Goal: Task Accomplishment & Management: Complete application form

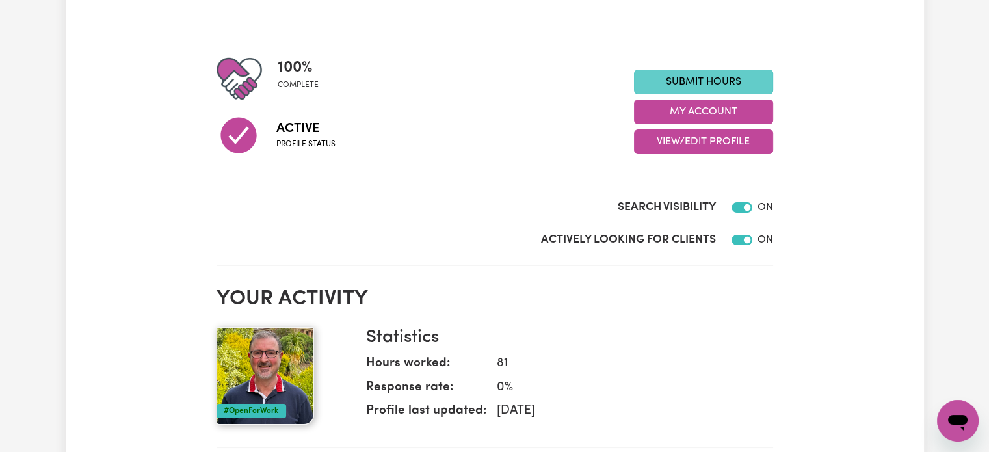
click at [706, 75] on link "Submit Hours" at bounding box center [703, 82] width 139 height 25
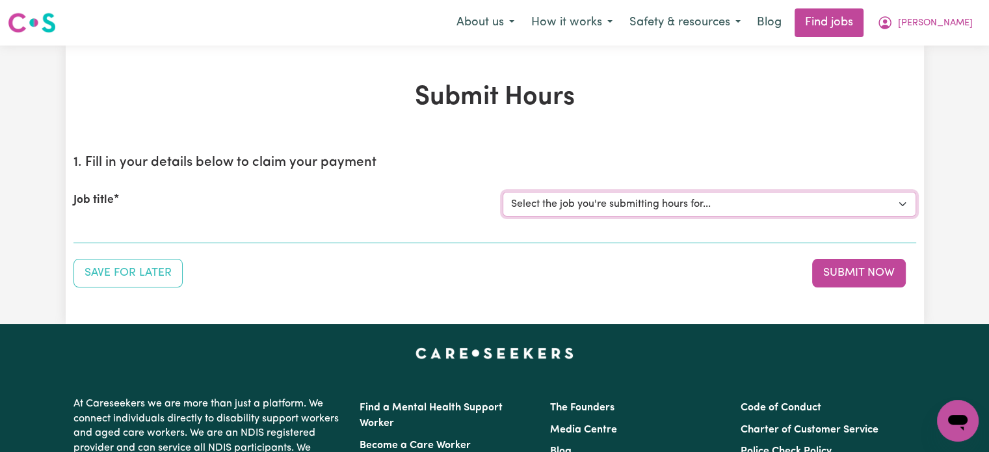
click at [794, 201] on select "Select the job you're submitting hours for... [[PERSON_NAME] [PERSON_NAME]] Job…" at bounding box center [710, 204] width 414 height 25
select select "14811"
click at [503, 192] on select "Select the job you're submitting hours for... [[PERSON_NAME] [PERSON_NAME]] Job…" at bounding box center [710, 204] width 414 height 25
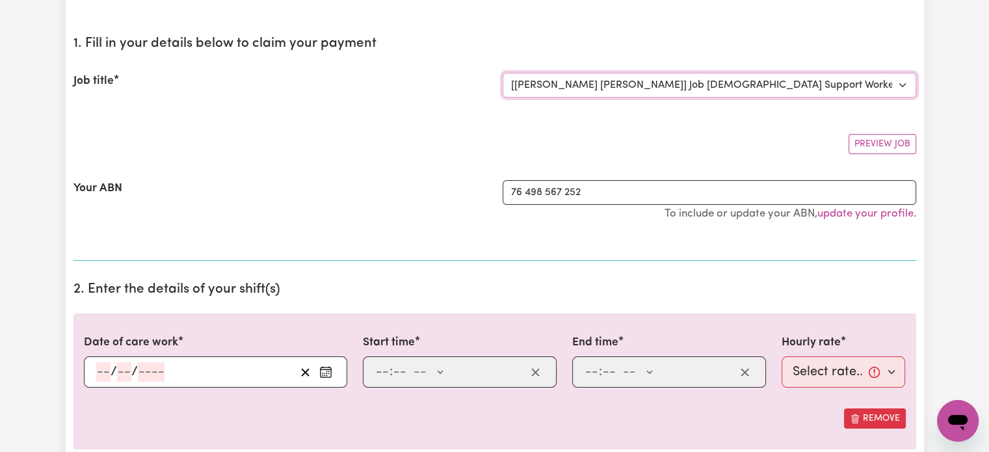
scroll to position [325, 0]
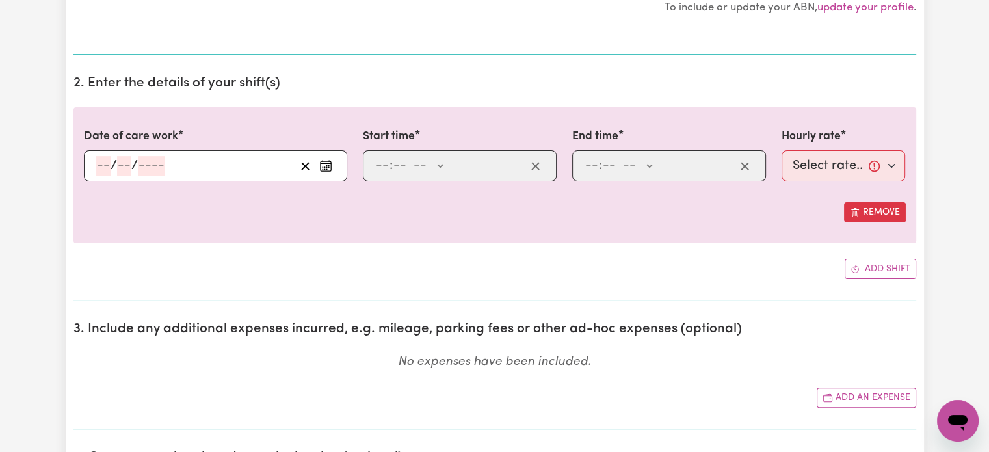
click at [103, 166] on div "/ /" at bounding box center [215, 165] width 263 height 31
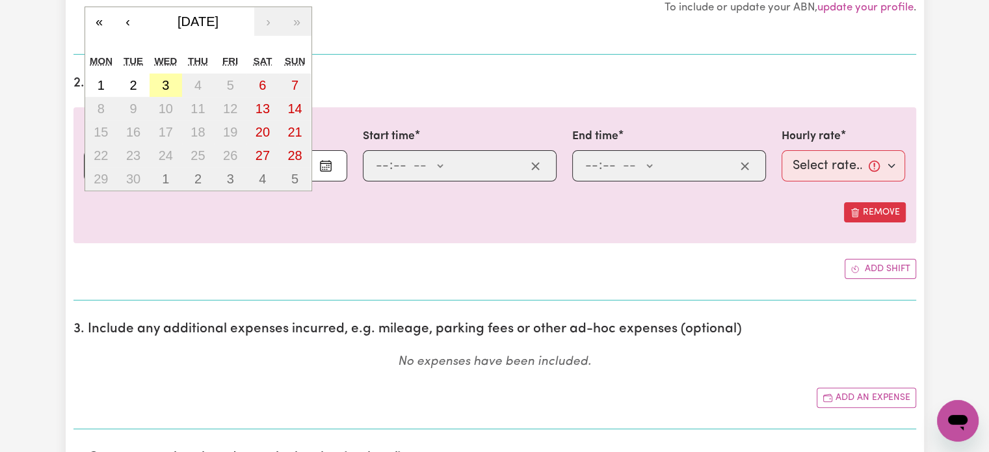
click at [160, 83] on button "3" at bounding box center [166, 84] width 33 height 23
type input "[DATE]"
type input "3"
type input "9"
type input "2025"
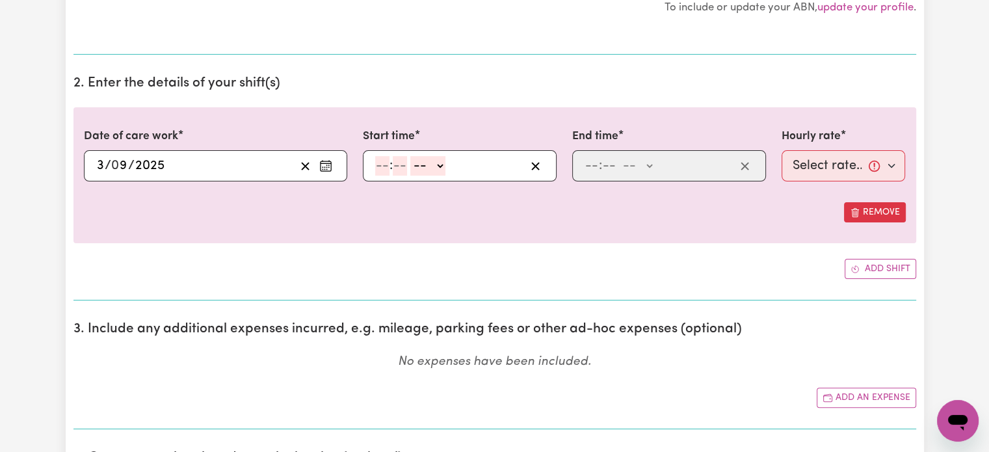
click at [380, 168] on input "number" at bounding box center [382, 166] width 14 height 20
type input "2"
type input "0"
select select "pm"
type input "14:00"
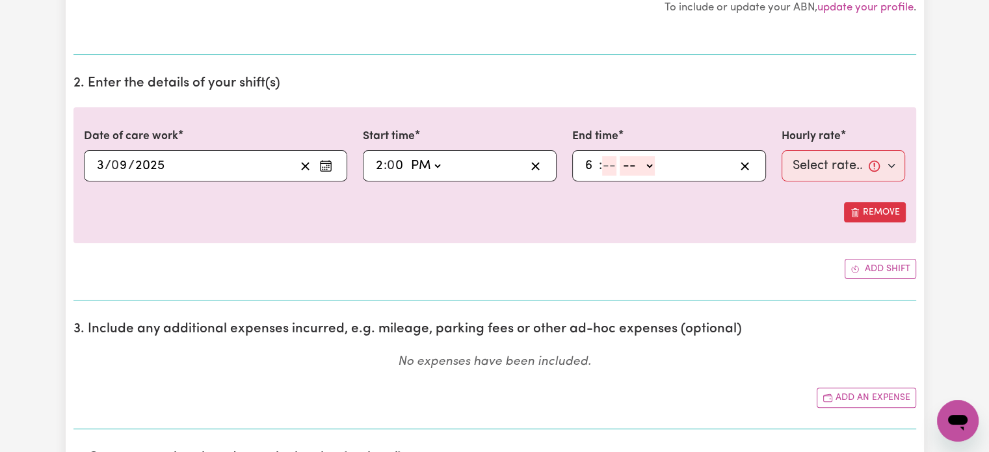
type input "6"
type input "00"
select select "pm"
type input "18:00"
type input "0"
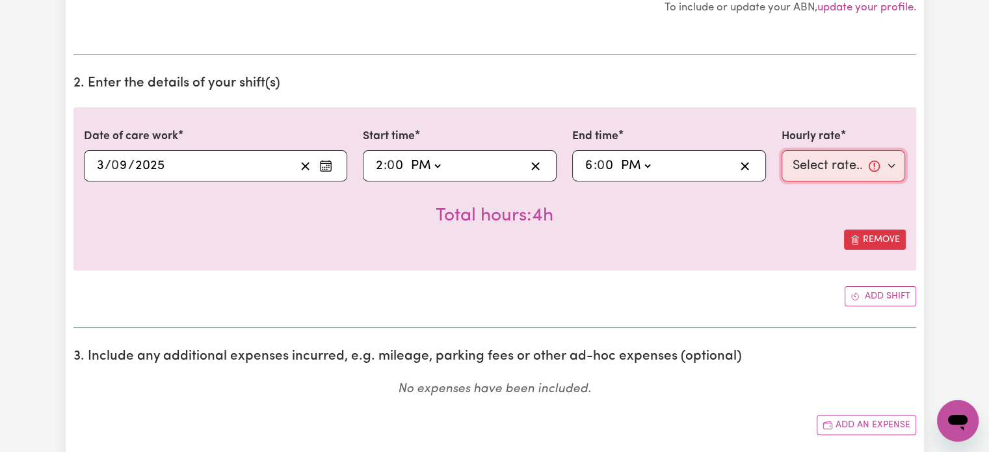
click at [892, 166] on select "Select rate... $61.07 (Weekday)" at bounding box center [844, 165] width 124 height 31
select select "61.07-Weekday"
click at [782, 150] on select "Select rate... $61.07 (Weekday)" at bounding box center [844, 165] width 124 height 31
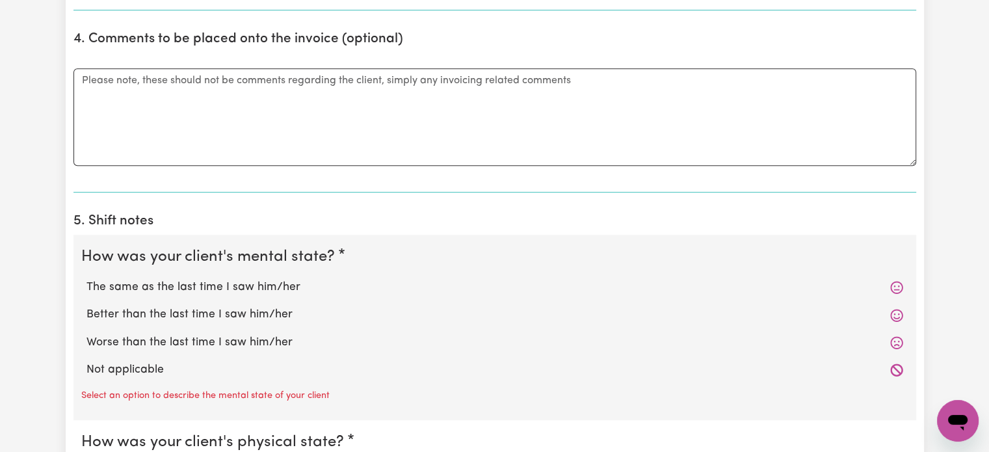
scroll to position [781, 0]
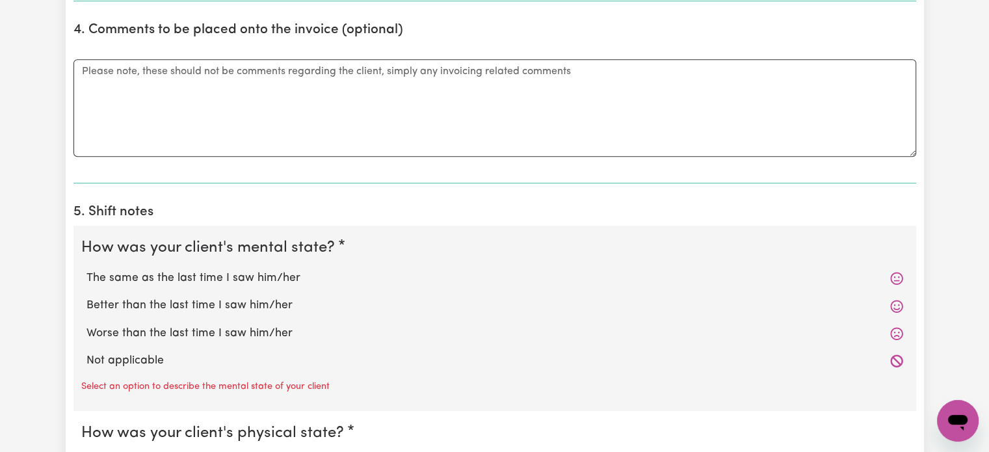
click at [243, 272] on label "The same as the last time I saw him/her" at bounding box center [495, 278] width 817 height 17
click at [87, 270] on input "The same as the last time I saw him/her" at bounding box center [86, 269] width 1 height 1
radio input "true"
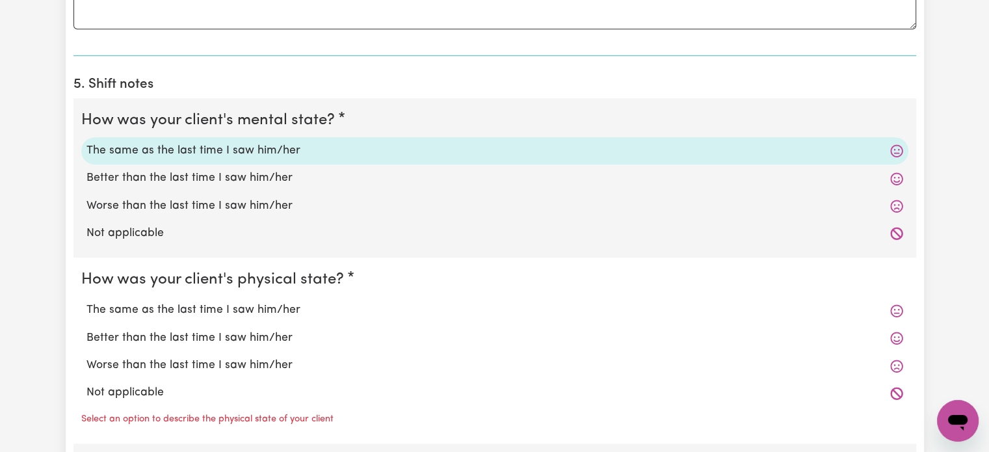
scroll to position [911, 0]
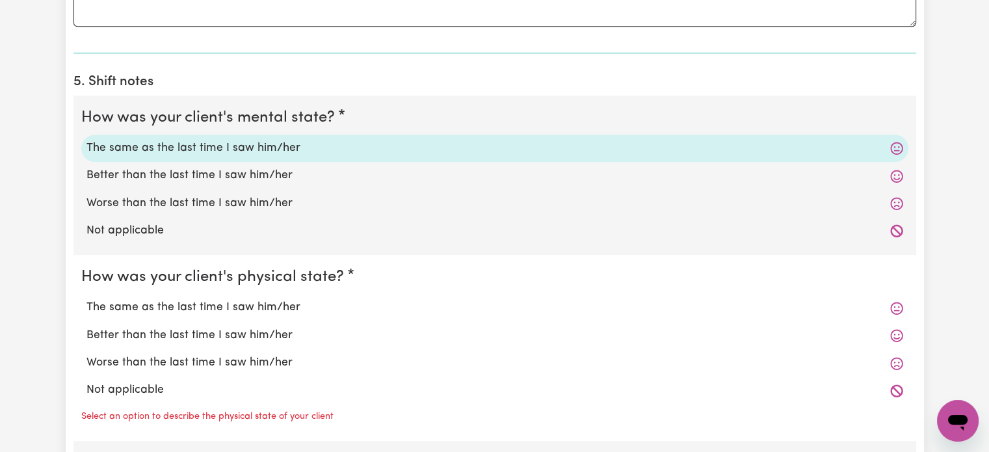
click at [239, 307] on label "The same as the last time I saw him/her" at bounding box center [495, 307] width 817 height 17
click at [87, 299] on input "The same as the last time I saw him/her" at bounding box center [86, 299] width 1 height 1
radio input "true"
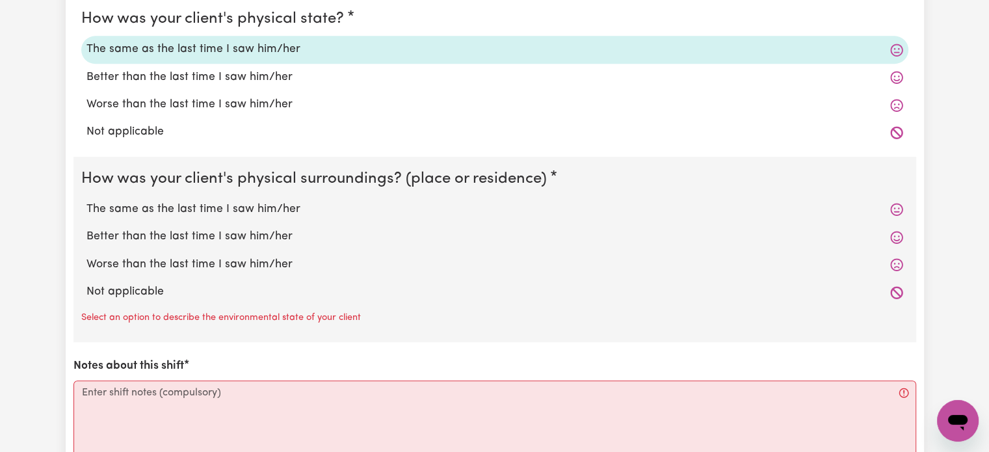
scroll to position [1171, 0]
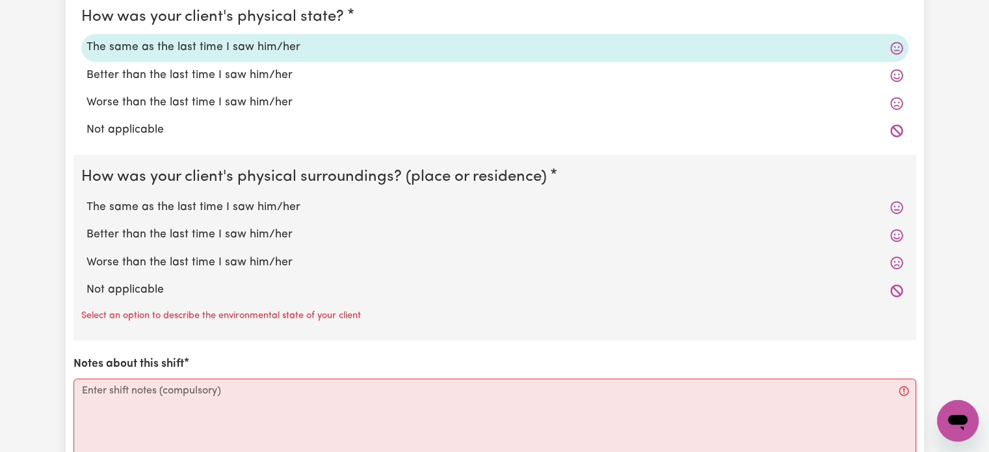
click at [232, 206] on label "The same as the last time I saw him/her" at bounding box center [495, 207] width 817 height 17
click at [87, 199] on input "The same as the last time I saw him/her" at bounding box center [86, 198] width 1 height 1
radio input "true"
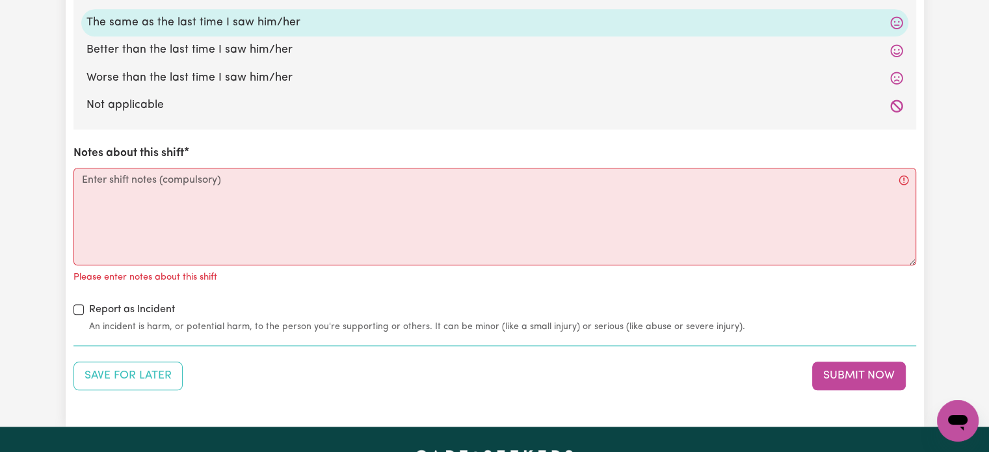
scroll to position [1366, 0]
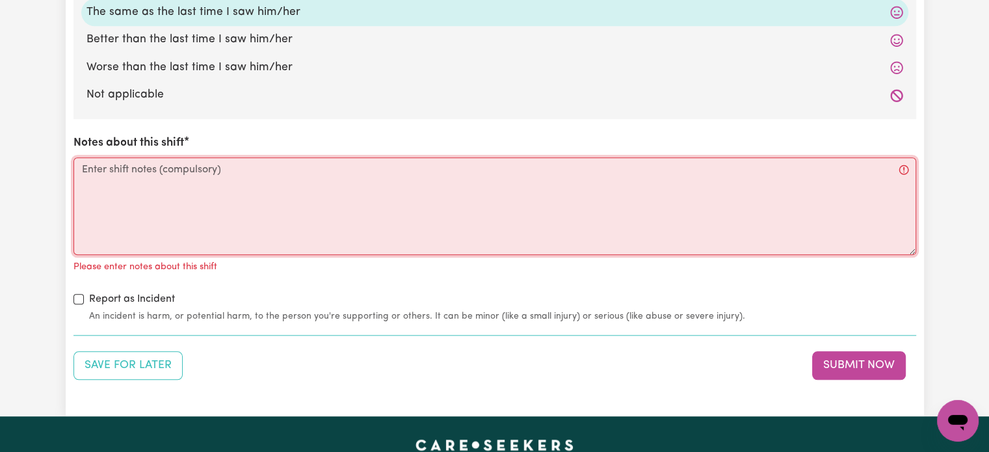
click at [250, 170] on textarea "Notes about this shift" at bounding box center [494, 206] width 843 height 98
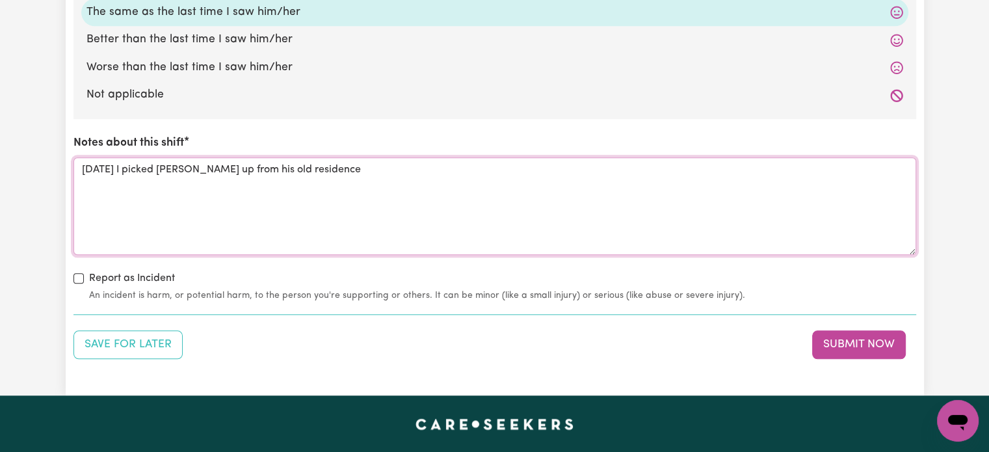
click at [165, 168] on textarea "[DATE] I picked [PERSON_NAME] up from his old residence" at bounding box center [494, 206] width 843 height 98
click at [309, 167] on textarea "[DATE] I picked [PERSON_NAME] up from his old residence" at bounding box center [494, 206] width 843 height 98
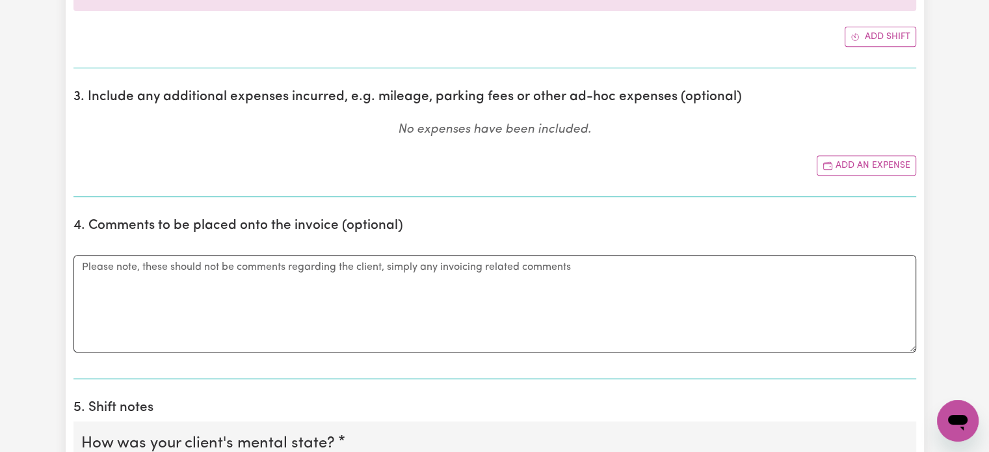
scroll to position [585, 0]
type textarea "[DATE] I picked [PERSON_NAME] up from his old residence and we moved some more …"
click at [882, 162] on button "Add an expense" at bounding box center [867, 165] width 100 height 20
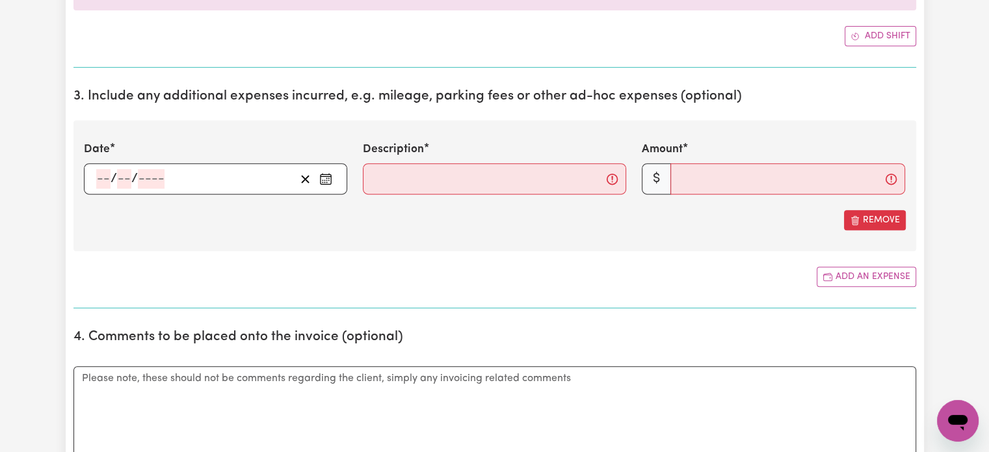
click at [101, 179] on div "/ /" at bounding box center [215, 178] width 263 height 31
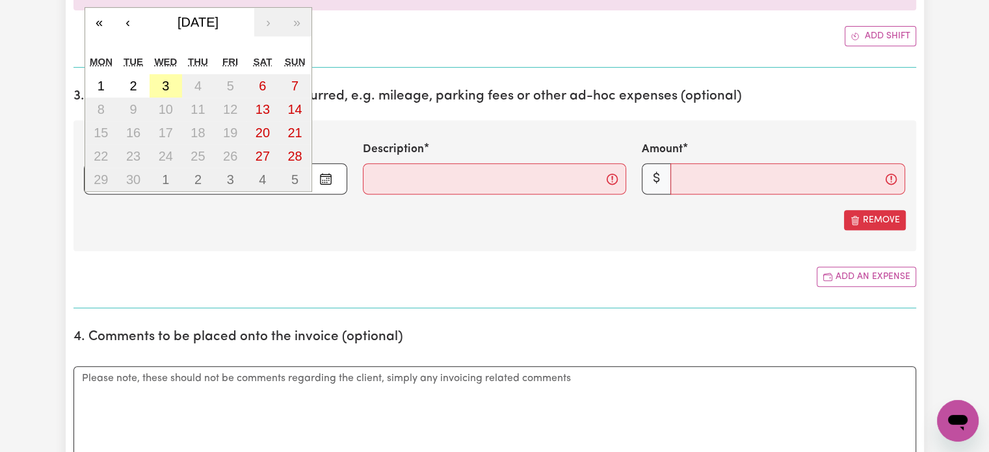
click at [166, 81] on abbr "3" at bounding box center [165, 86] width 7 height 14
type input "[DATE]"
type input "3"
type input "9"
type input "2025"
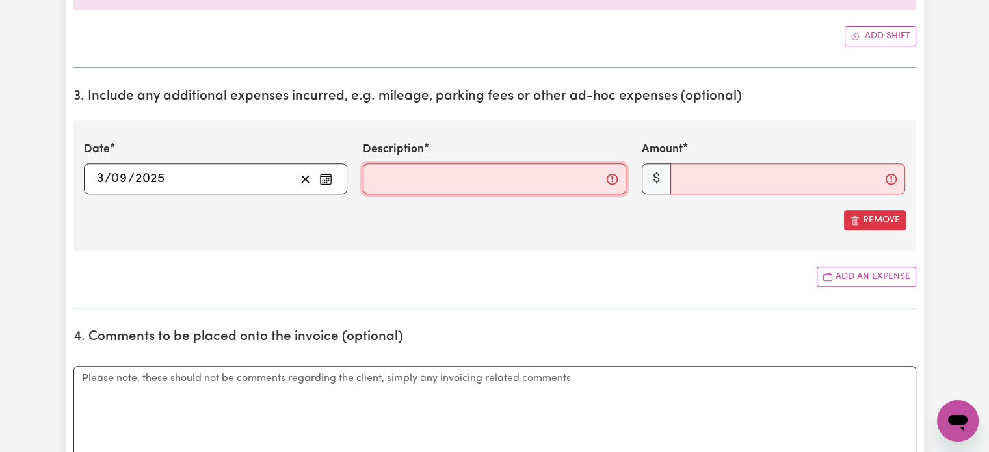
click at [421, 171] on input "Description" at bounding box center [494, 178] width 263 height 31
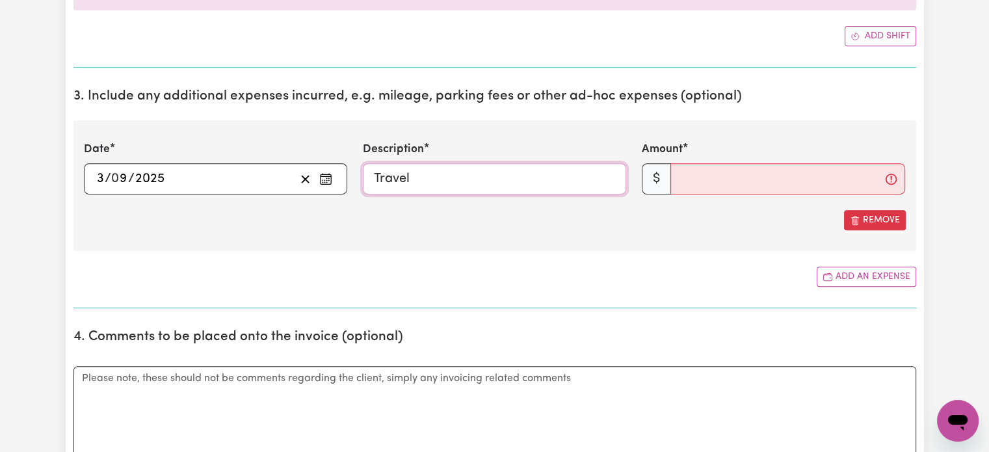
type input "Travel"
click at [739, 183] on input "Amount" at bounding box center [788, 178] width 235 height 31
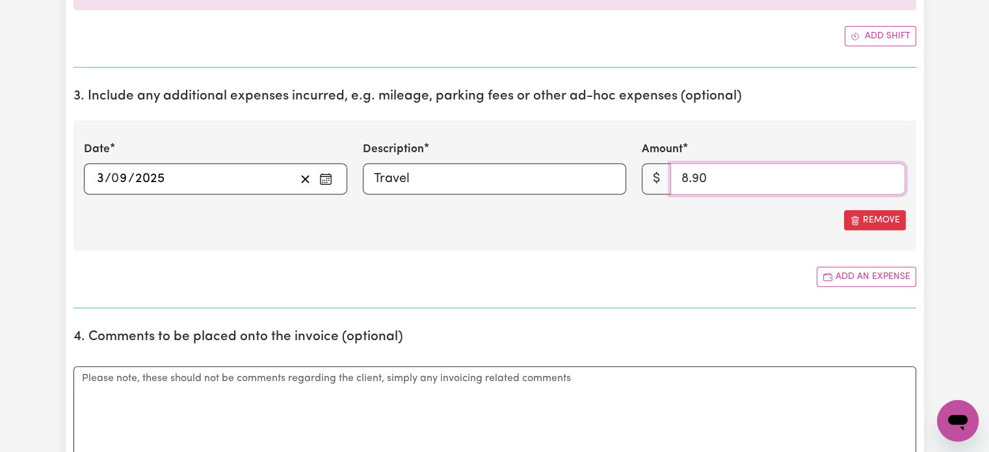
type input "8.90"
click at [643, 262] on section "3. Include any additional expenses incurred, e.g. mileage, parking fees or othe…" at bounding box center [494, 193] width 843 height 230
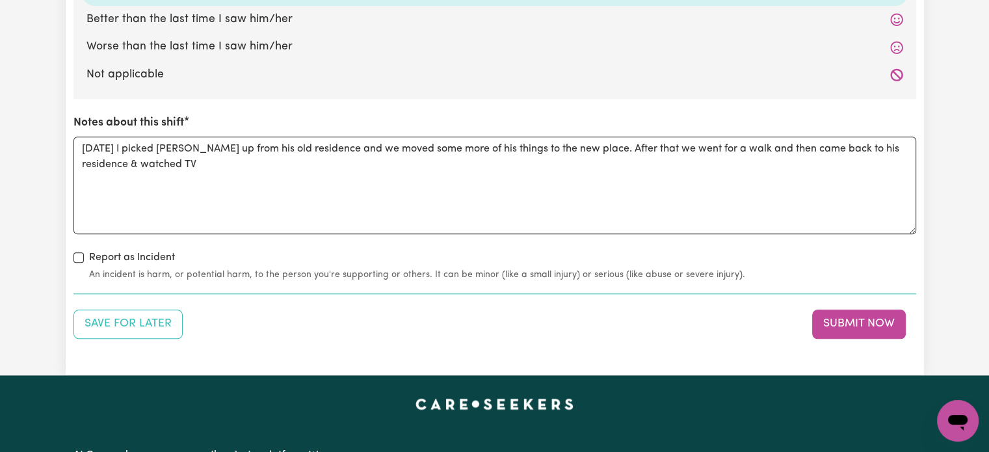
scroll to position [1626, 0]
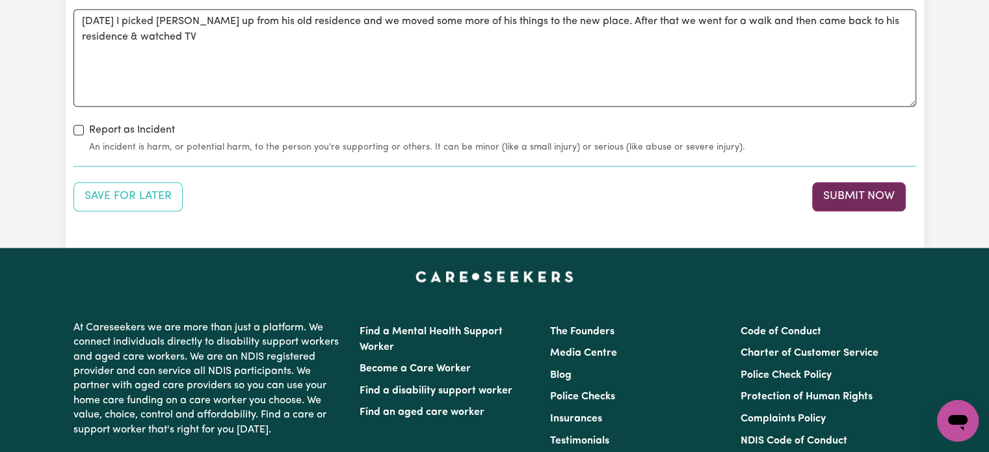
click at [860, 192] on button "Submit Now" at bounding box center [859, 196] width 94 height 29
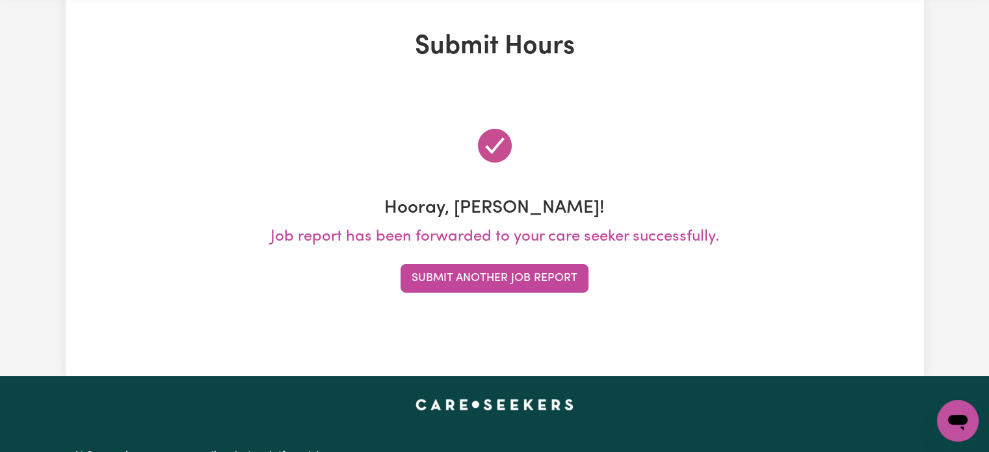
scroll to position [0, 0]
